Goal: Transaction & Acquisition: Purchase product/service

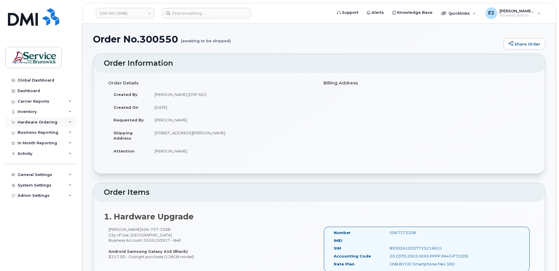
click at [69, 120] on div "Hardware Ordering" at bounding box center [40, 122] width 71 height 11
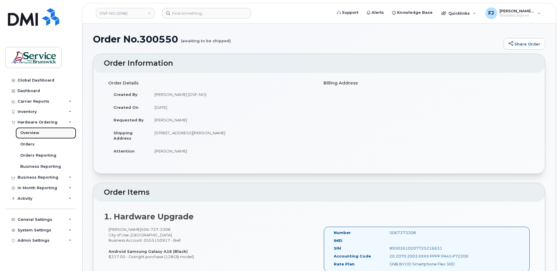
click at [30, 133] on div "Overview" at bounding box center [29, 132] width 19 height 5
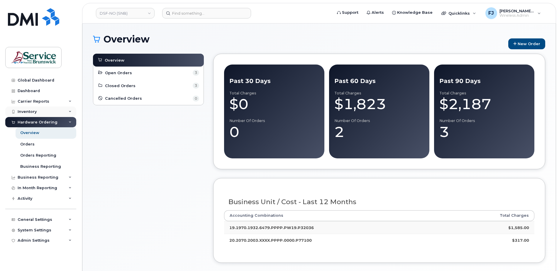
click at [50, 112] on div "Inventory" at bounding box center [40, 111] width 71 height 11
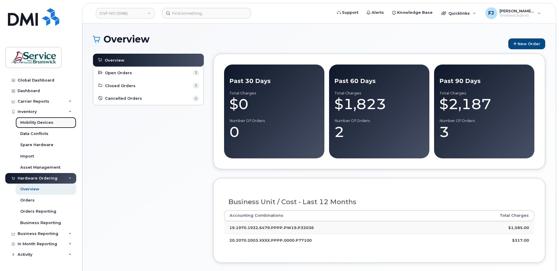
click at [35, 121] on div "Mobility Devices" at bounding box center [36, 122] width 33 height 5
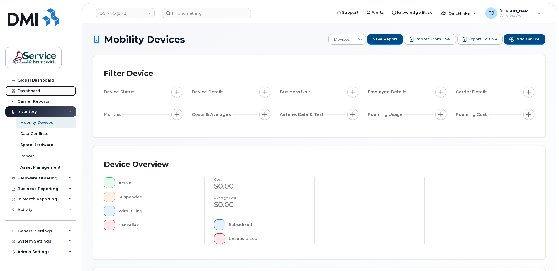
click at [31, 89] on div "Dashboard" at bounding box center [29, 91] width 22 height 5
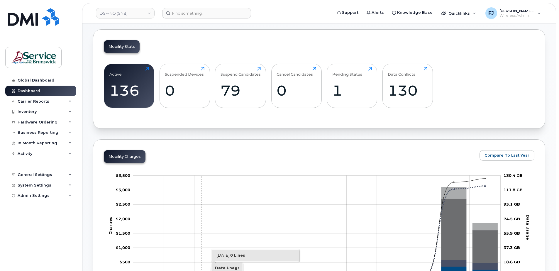
scroll to position [147, 0]
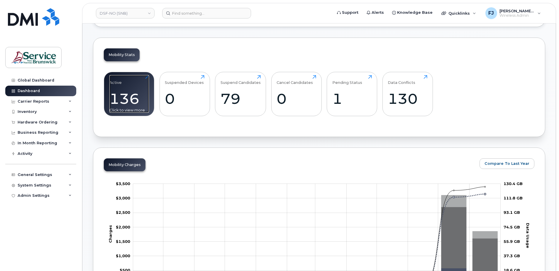
click at [121, 94] on div "136" at bounding box center [129, 98] width 40 height 17
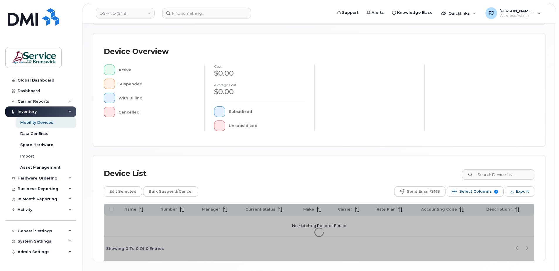
scroll to position [44, 0]
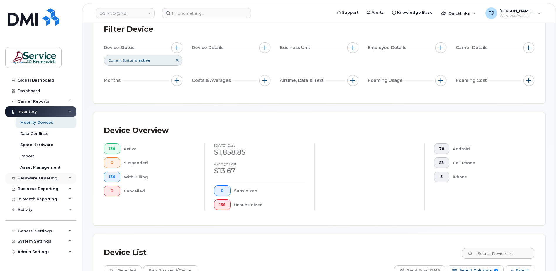
click at [49, 175] on div "Hardware Ordering" at bounding box center [40, 178] width 71 height 11
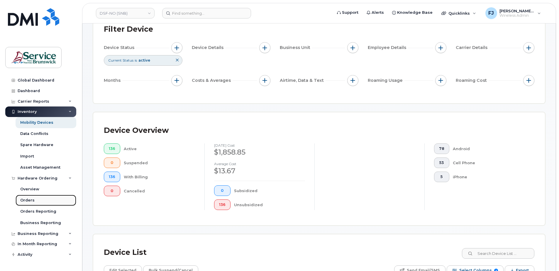
click at [35, 197] on link "Orders" at bounding box center [46, 200] width 61 height 11
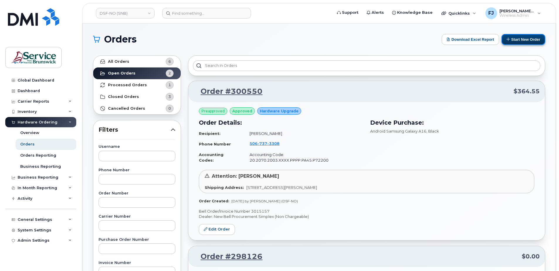
click at [518, 39] on button "Start New Order" at bounding box center [523, 39] width 44 height 11
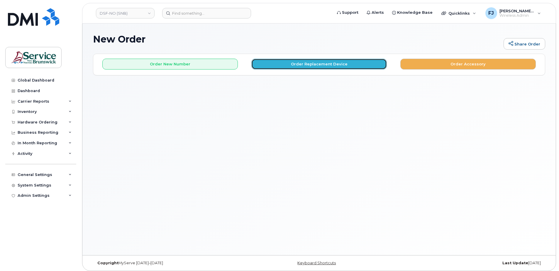
click at [356, 62] on button "Order Replacement Device" at bounding box center [318, 64] width 135 height 11
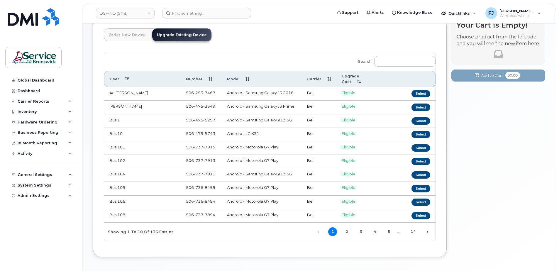
scroll to position [26, 0]
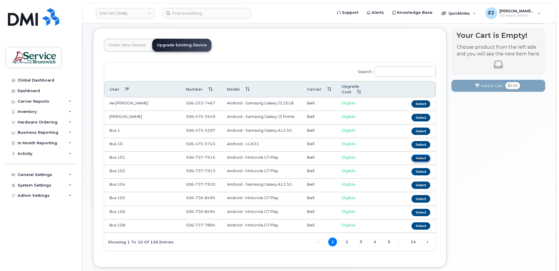
click at [425, 155] on button "Select" at bounding box center [420, 158] width 19 height 7
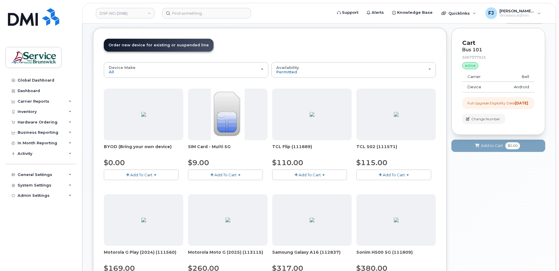
drag, startPoint x: 212, startPoint y: 146, endPoint x: 234, endPoint y: 144, distance: 22.0
click at [234, 144] on span "SIM Card - Multi 5G" at bounding box center [227, 150] width 79 height 12
click at [234, 147] on span "SIM Card - Multi 5G" at bounding box center [227, 150] width 79 height 12
click at [37, 79] on div "Global Dashboard" at bounding box center [36, 80] width 37 height 5
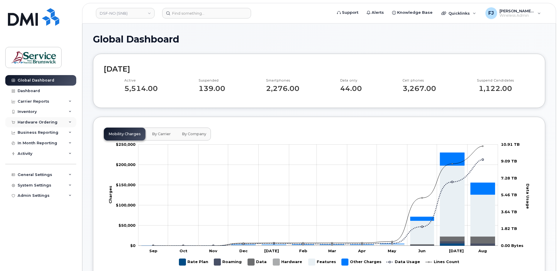
click at [55, 122] on div "Hardware Ordering" at bounding box center [38, 122] width 40 height 5
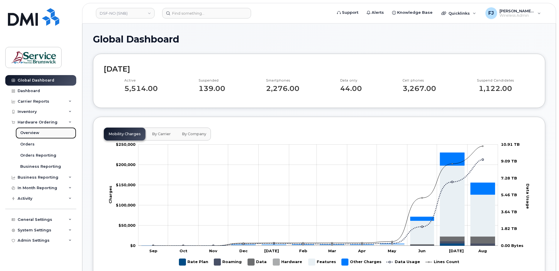
click at [27, 132] on div "Overview" at bounding box center [29, 132] width 19 height 5
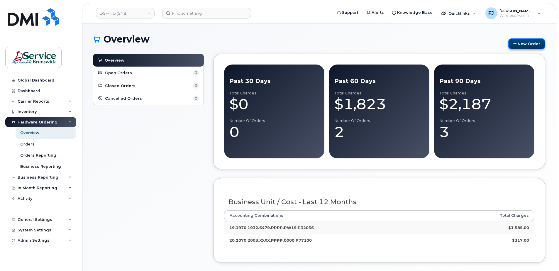
click at [533, 44] on link "New Order" at bounding box center [526, 43] width 37 height 11
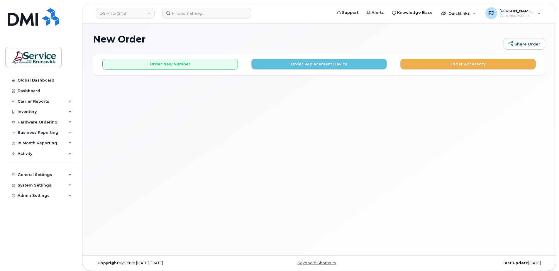
click at [206, 43] on h1 "New Order" at bounding box center [297, 39] width 408 height 10
click at [307, 37] on h1 "New Order" at bounding box center [297, 39] width 408 height 10
click at [335, 65] on button "Order Replacement Device" at bounding box center [318, 64] width 135 height 11
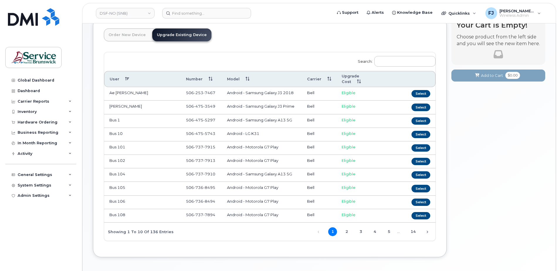
scroll to position [26, 0]
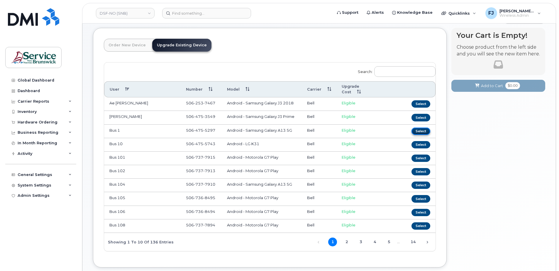
click at [417, 128] on button "Select" at bounding box center [420, 131] width 19 height 7
